Goal: Manage account settings

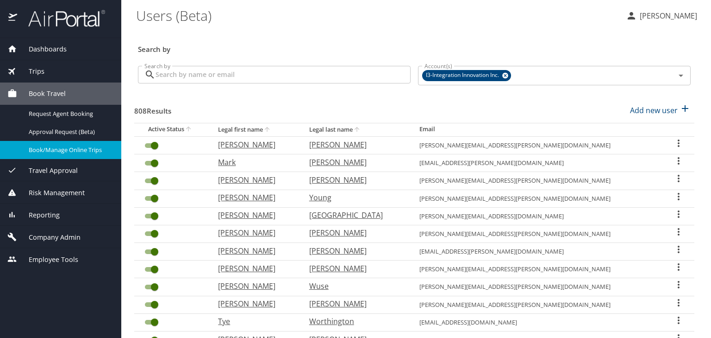
click at [182, 78] on input "Search by" at bounding box center [283, 75] width 255 height 18
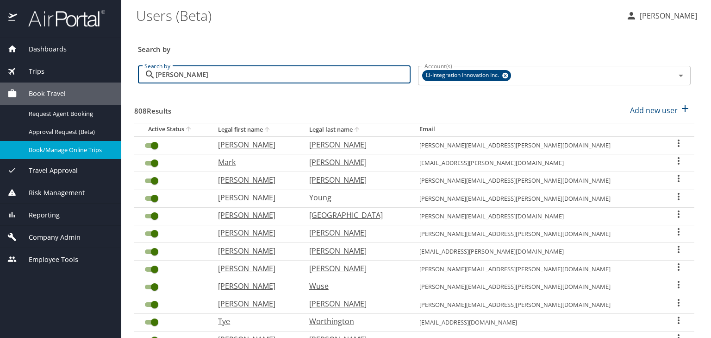
type input "[PERSON_NAME]"
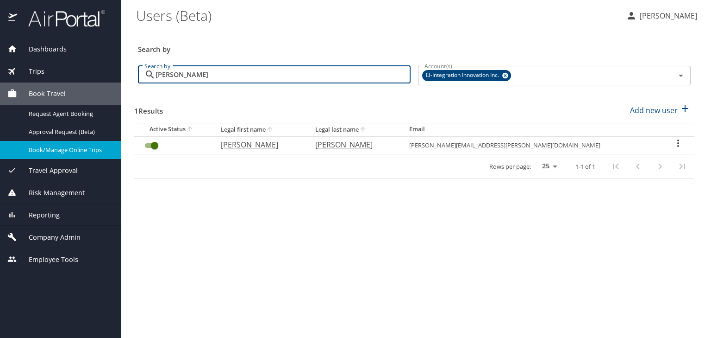
click at [677, 142] on icon "User Search Table" at bounding box center [678, 142] width 2 height 7
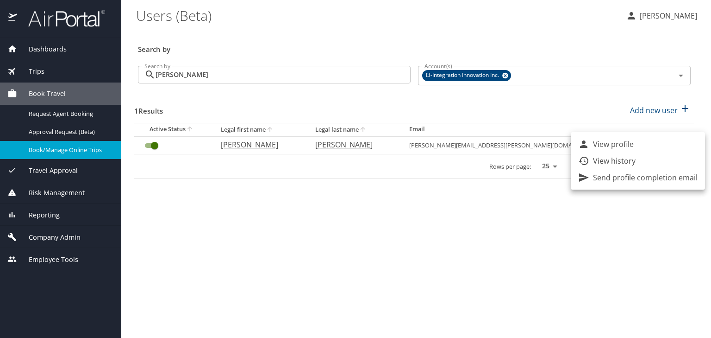
click at [613, 147] on p "View profile" at bounding box center [613, 143] width 41 height 11
select select "US"
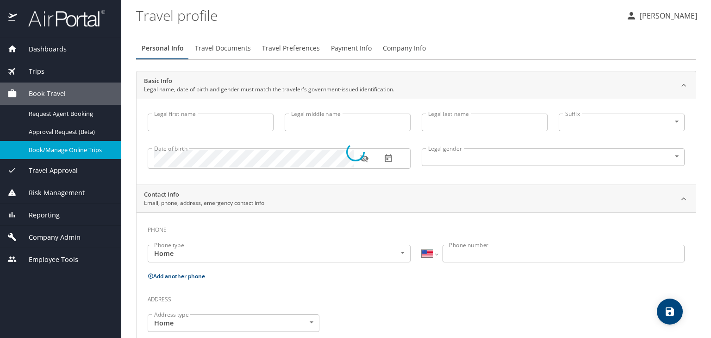
type input "Charles"
type input "Richard"
type input "Sammett"
type input "Male"
select select "US"
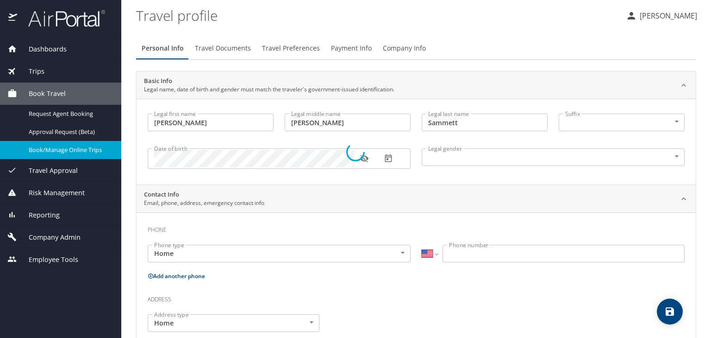
select select "US"
select select "UG"
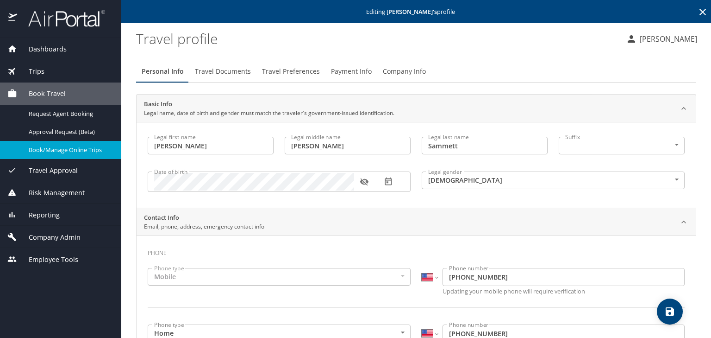
click at [353, 69] on span "Payment Info" at bounding box center [351, 72] width 41 height 12
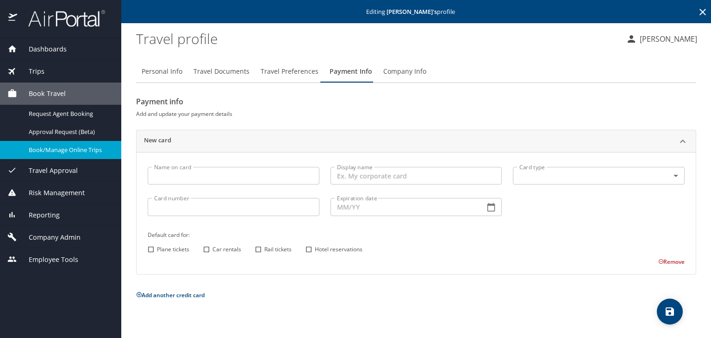
click at [214, 174] on input "Name on card" at bounding box center [234, 176] width 172 height 18
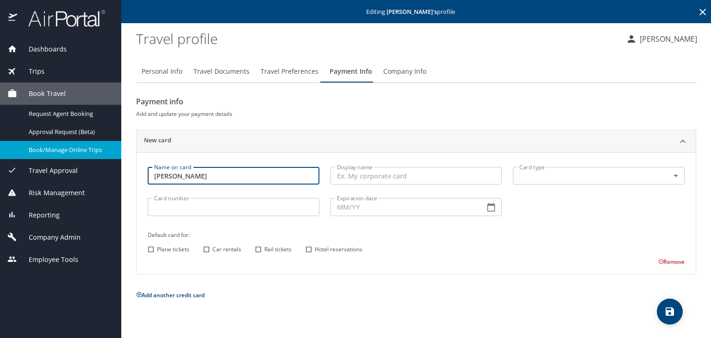
type input "Dickie Sammet"
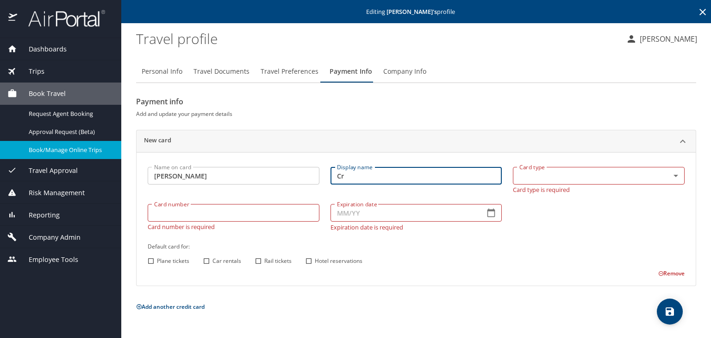
type input "C"
type input "Personal Credit card"
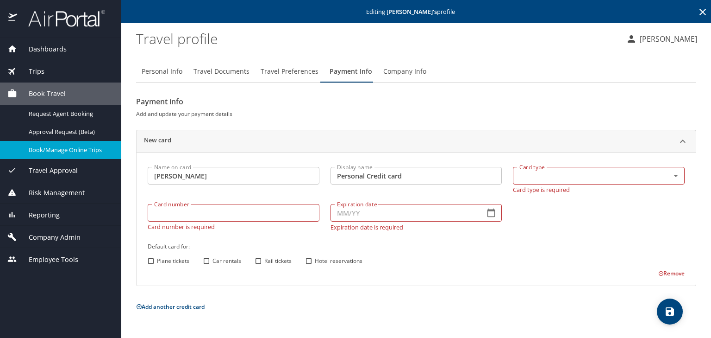
click at [528, 172] on body "Dashboards AirPortal 360™ Manager My Travel Dashboard Trips Airtinerary® Lookup…" at bounding box center [355, 169] width 711 height 338
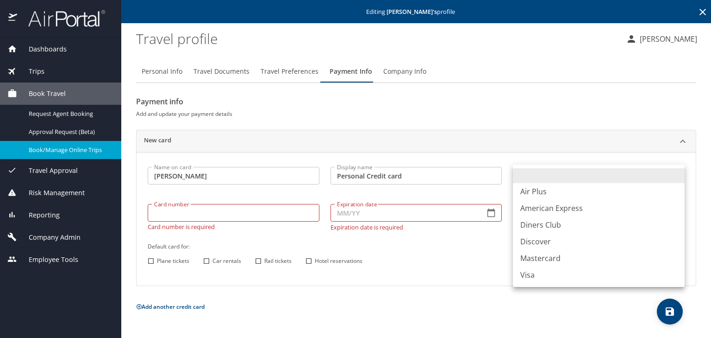
drag, startPoint x: 527, startPoint y: 172, endPoint x: 179, endPoint y: 210, distance: 350.7
click at [179, 210] on div at bounding box center [355, 169] width 711 height 338
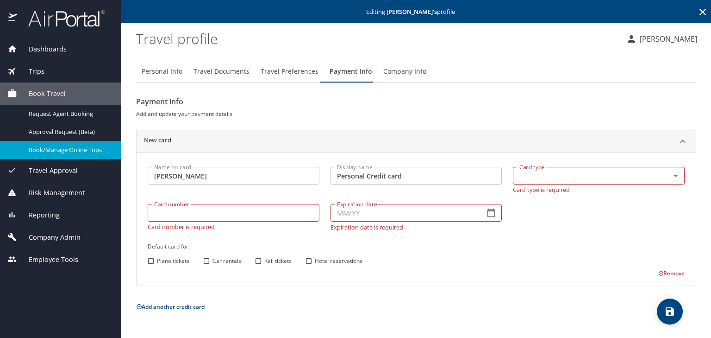
drag, startPoint x: 179, startPoint y: 210, endPoint x: 171, endPoint y: 217, distance: 9.8
click at [171, 217] on input "Card number" at bounding box center [234, 213] width 172 height 18
paste input "5463 2575 1037 6267"
type 6267 "5463 2575 1037 6267"
click at [367, 215] on input "Expiration date" at bounding box center [404, 213] width 147 height 18
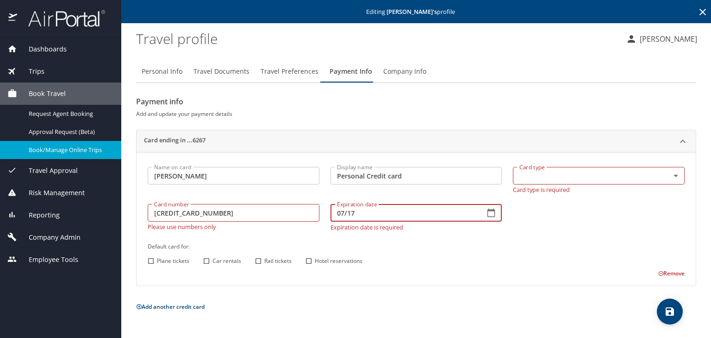
type input "07/17"
click at [308, 261] on input "Hotel reservations" at bounding box center [309, 261] width 12 height 12
checkbox input "true"
click at [208, 260] on input "Car rentals" at bounding box center [206, 261] width 12 height 12
checkbox input "true"
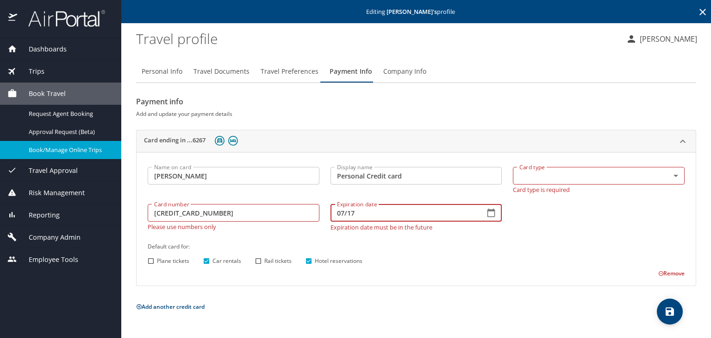
click at [350, 213] on input "07/17" at bounding box center [404, 213] width 147 height 18
type input "07/27"
click at [559, 222] on div "Name on card Dickie Sammet Name on card Display name Personal Credit card Displ…" at bounding box center [416, 219] width 548 height 117
click at [285, 226] on p "Please use numbers only" at bounding box center [234, 225] width 172 height 8
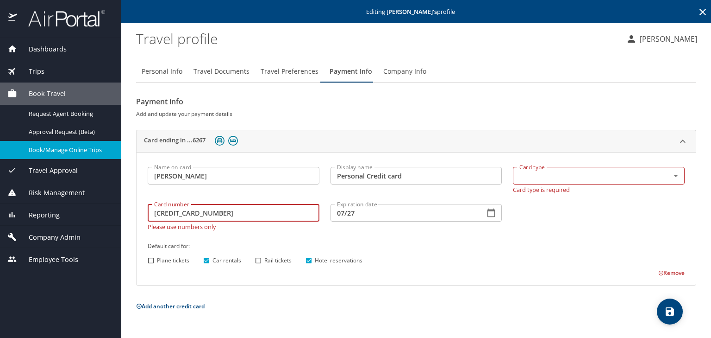
click at [259, 214] on 6267 "5463 2575 1037 6267" at bounding box center [234, 213] width 172 height 18
click at [154, 211] on 6267 "5463 2575 1037 6267" at bounding box center [234, 213] width 172 height 18
click at [234, 209] on 6267 "5463 2575 1037 6267" at bounding box center [234, 213] width 172 height 18
click at [268, 191] on div "Name on card Dickie Sammet Name on card" at bounding box center [233, 179] width 183 height 37
click at [279, 234] on div "Card number 5463 2575 1037 6267 Card number Please use numbers only" at bounding box center [233, 216] width 183 height 37
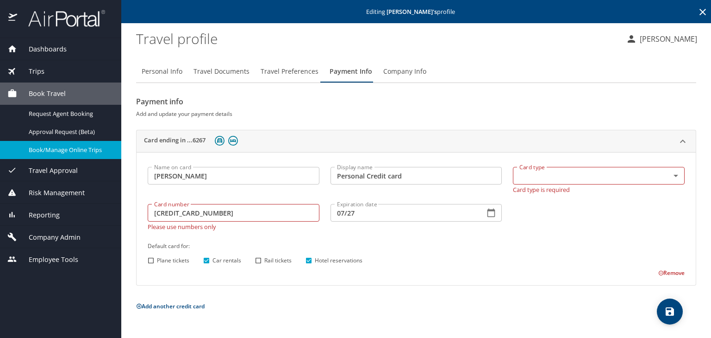
click at [198, 215] on 6267 "5463 2575 1037 6267" at bounding box center [234, 213] width 172 height 18
click at [613, 177] on body "Dashboards AirPortal 360™ Manager My Travel Dashboard Trips Airtinerary® Lookup…" at bounding box center [355, 169] width 711 height 338
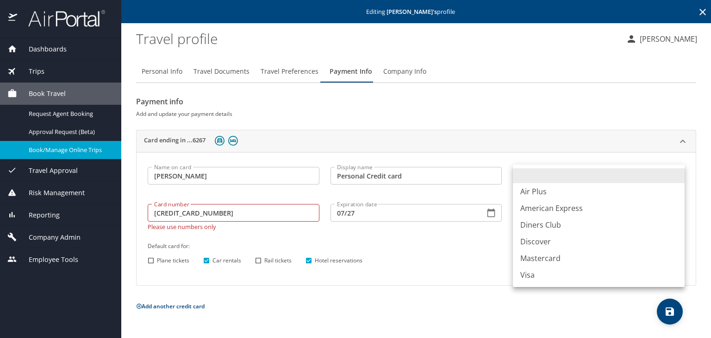
click at [551, 267] on li "Visa" at bounding box center [599, 274] width 172 height 17
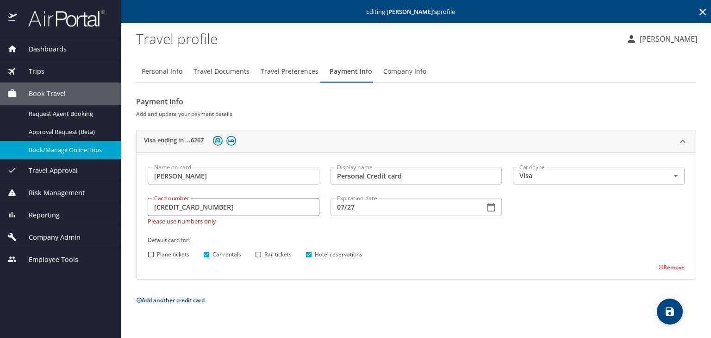
click at [565, 219] on div "Name on card Dickie Sammet Name on card Display name Personal Credit card Displ…" at bounding box center [416, 216] width 548 height 110
click at [270, 207] on 6267 "5463 2575 1037 6267" at bounding box center [234, 207] width 172 height 18
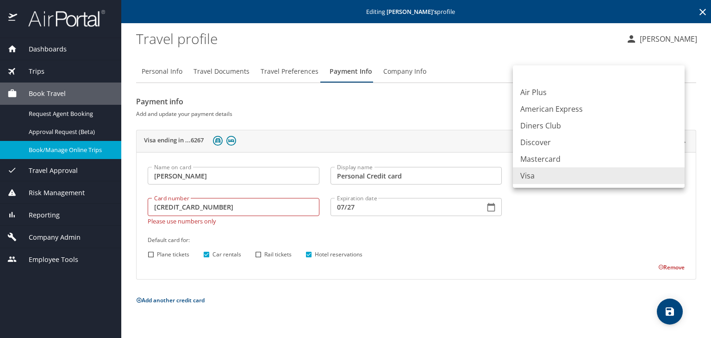
click at [571, 179] on body "Dashboards AirPortal 360™ Manager My Travel Dashboard Trips Airtinerary® Lookup…" at bounding box center [355, 169] width 711 height 338
click at [557, 159] on li "Mastercard" at bounding box center [599, 158] width 172 height 17
type input "CA"
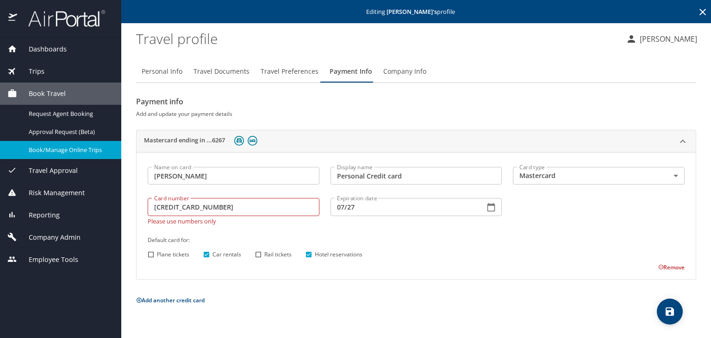
click at [552, 210] on div "Name on card Dickie Sammet Name on card Display name Personal Credit card Displ…" at bounding box center [416, 216] width 548 height 110
click at [541, 209] on div "Name on card Dickie Sammet Name on card Display name Personal Credit card Displ…" at bounding box center [416, 216] width 548 height 110
click at [676, 174] on body "Dashboards AirPortal 360™ Manager My Travel Dashboard Trips Airtinerary® Lookup…" at bounding box center [355, 169] width 711 height 338
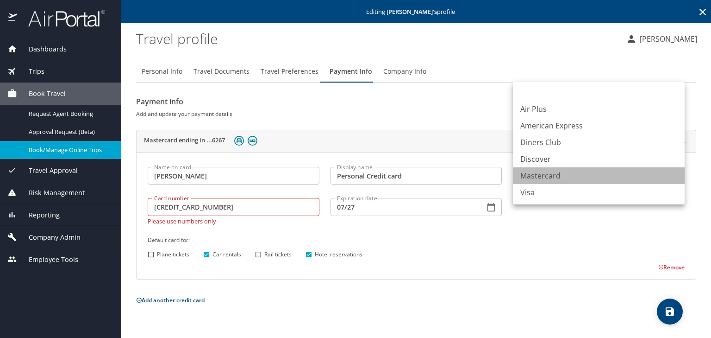
click at [676, 174] on li "Mastercard" at bounding box center [599, 175] width 172 height 17
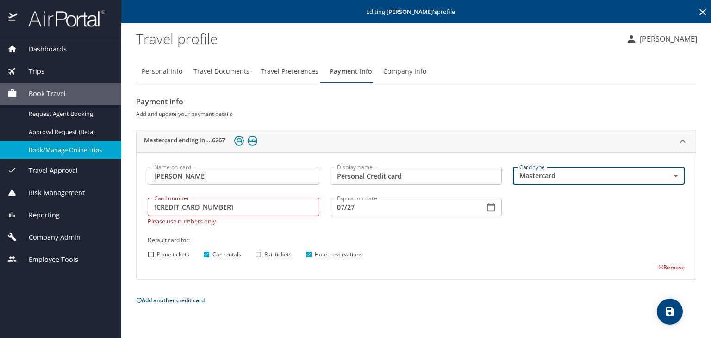
click at [531, 222] on div "Name on card Dickie Sammet Name on card Display name Personal Credit card Displ…" at bounding box center [416, 216] width 548 height 110
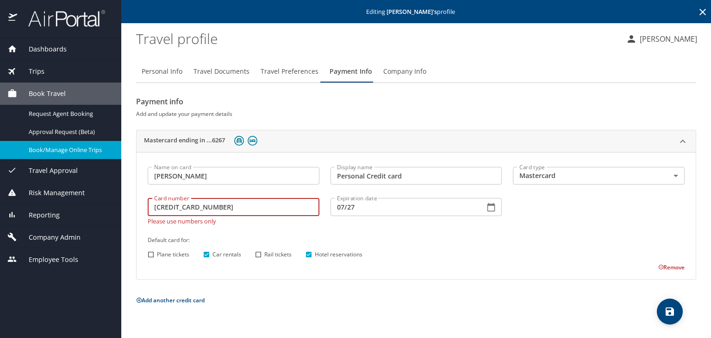
click at [222, 207] on 6267 "5463 2575 1037 6267" at bounding box center [234, 207] width 172 height 18
click at [573, 212] on div "Name on card Dickie Sammet Name on card Display name Personal Credit card Displ…" at bounding box center [416, 216] width 548 height 110
click at [172, 204] on 6267 "5463 2575 1037 6267" at bounding box center [234, 207] width 172 height 18
click at [188, 205] on 6267 "54632575 1037 6267" at bounding box center [234, 207] width 172 height 18
click at [202, 204] on 6267 "546325751037 6267" at bounding box center [234, 207] width 172 height 18
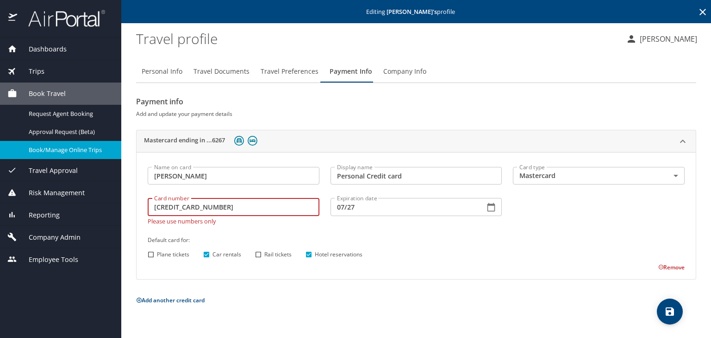
type input "5463257510376267"
click at [561, 226] on div "Name on card Dickie Sammet Name on card Display name Personal Credit card Displ…" at bounding box center [416, 216] width 548 height 110
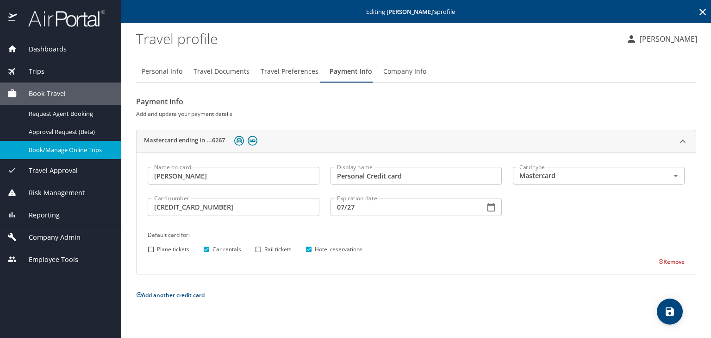
click at [668, 312] on icon "save" at bounding box center [670, 311] width 8 height 8
click at [75, 148] on span "Book/Manage Online Trips" at bounding box center [69, 149] width 81 height 9
